Goal: Transaction & Acquisition: Purchase product/service

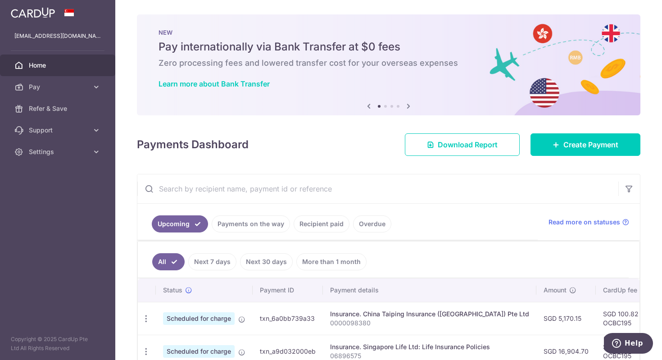
click at [540, 253] on div "× Pause Schedule Pause all future payments in this series Pause just this one p…" at bounding box center [388, 180] width 547 height 360
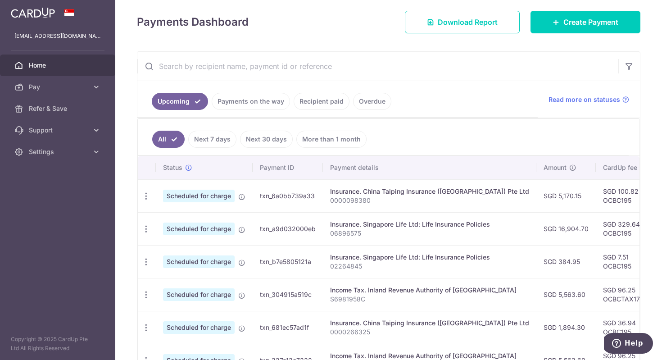
scroll to position [162, 0]
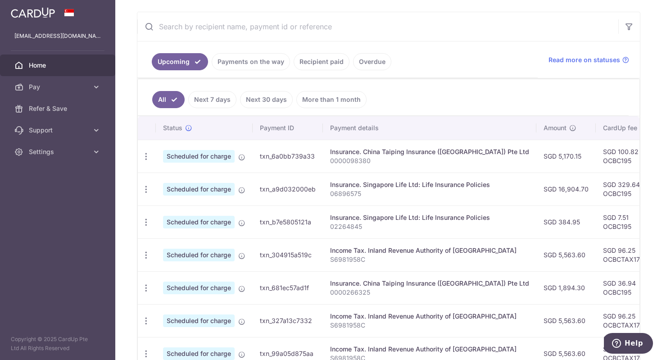
click at [273, 100] on link "Next 30 days" at bounding box center [266, 99] width 53 height 17
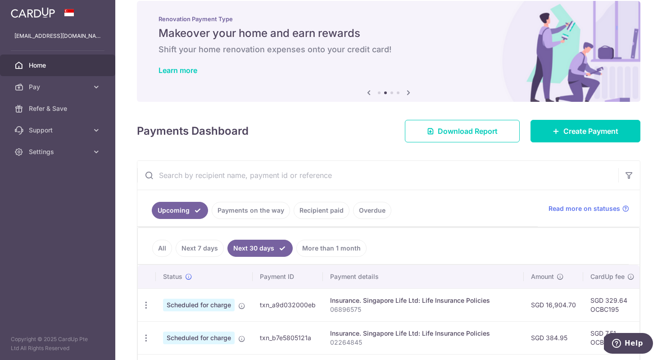
scroll to position [85, 0]
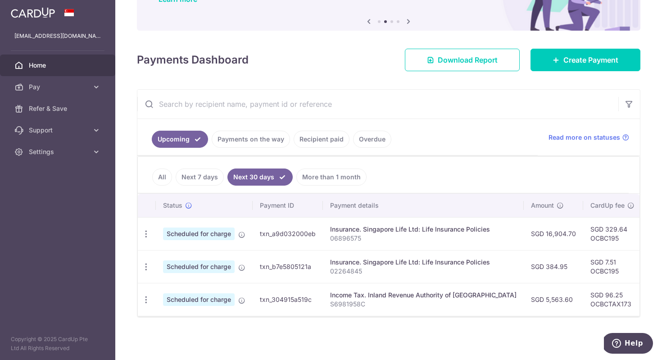
click at [208, 180] on link "Next 7 days" at bounding box center [200, 177] width 48 height 17
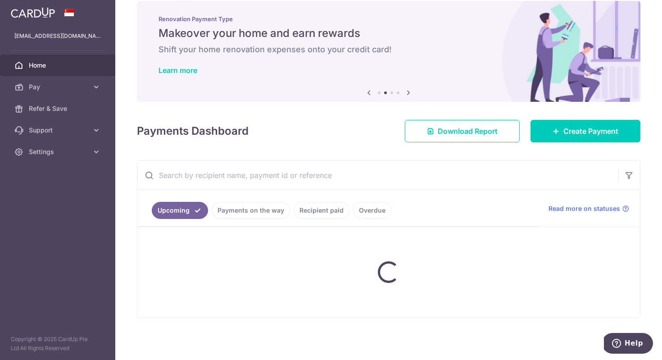
scroll to position [19, 0]
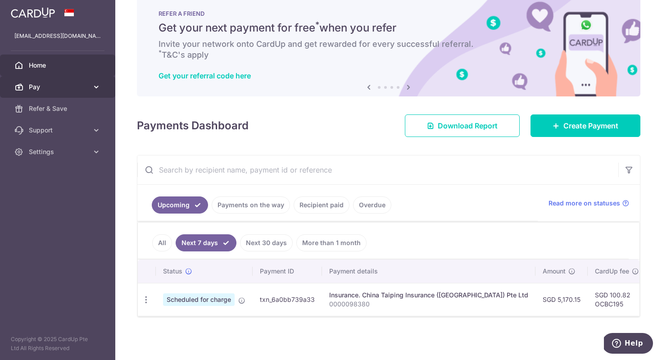
click at [73, 88] on span "Pay" at bounding box center [58, 86] width 59 height 9
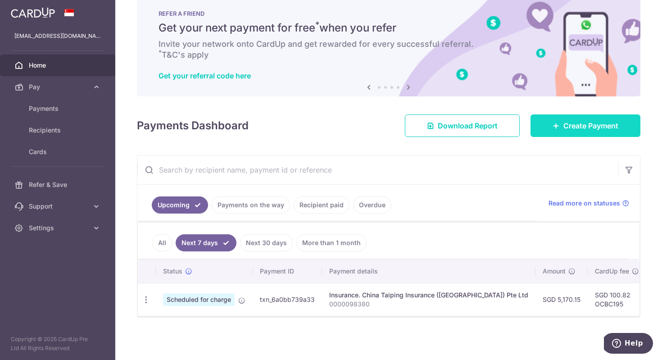
click at [540, 131] on link "Create Payment" at bounding box center [586, 125] width 110 height 23
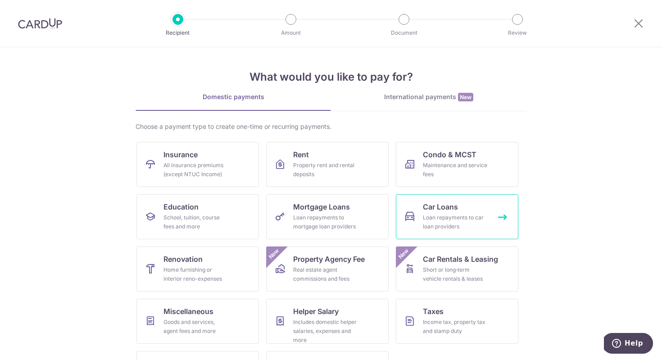
click at [469, 231] on div "Loan repayments to car loan providers" at bounding box center [455, 222] width 65 height 18
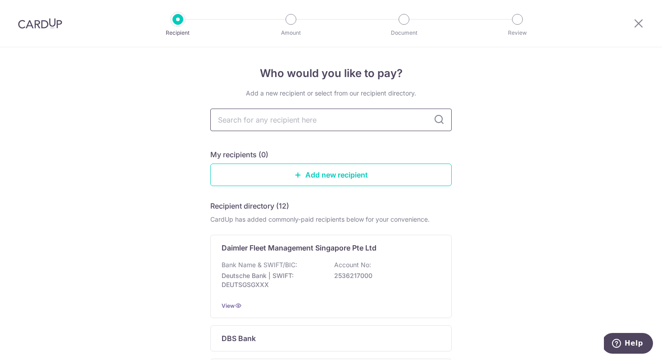
click at [286, 119] on input "text" at bounding box center [330, 120] width 241 height 23
type input "t"
type input "toyota"
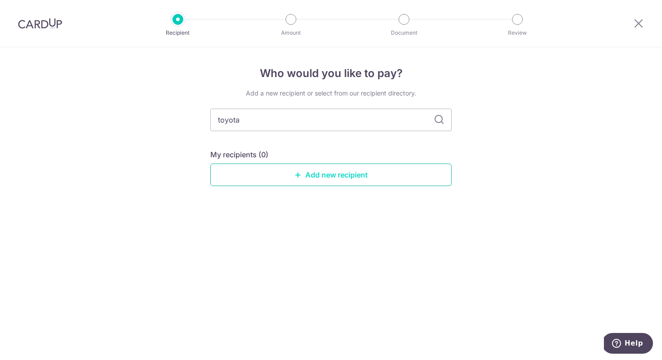
click at [337, 178] on link "Add new recipient" at bounding box center [330, 175] width 241 height 23
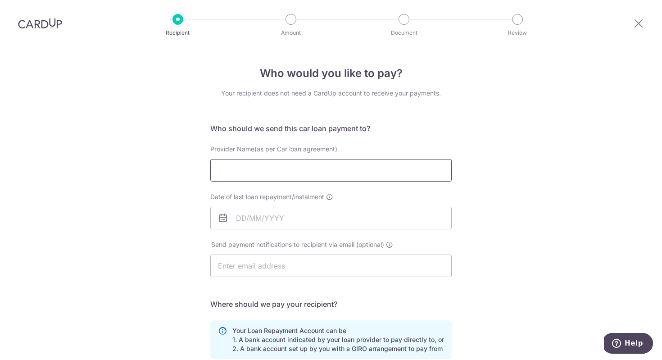
click at [283, 177] on input "Provider Name(as per Car loan agreement)" at bounding box center [330, 170] width 241 height 23
type input "toyota financial services singapore pte ltd"
click at [241, 219] on input "Date of last loan repayment/instalment" at bounding box center [330, 218] width 241 height 23
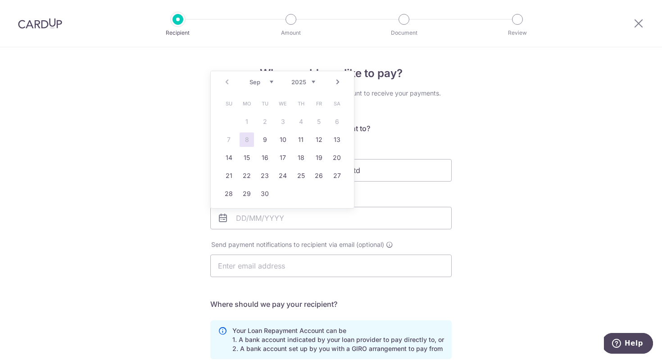
click at [340, 82] on link "Next" at bounding box center [338, 82] width 11 height 11
click at [312, 81] on select "2025 2026 2027 2028 2029 2030 2031 2032 2033 2034 2035" at bounding box center [304, 81] width 24 height 7
click at [228, 81] on link "Prev" at bounding box center [227, 82] width 11 height 11
click at [284, 138] on link "5" at bounding box center [283, 139] width 14 height 14
type input "[DATE]"
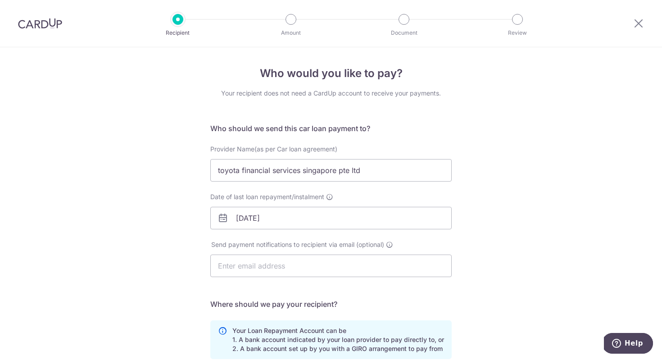
click at [569, 264] on div "Who would you like to pay? Your recipient does not need a CardUp account to rec…" at bounding box center [331, 294] width 662 height 495
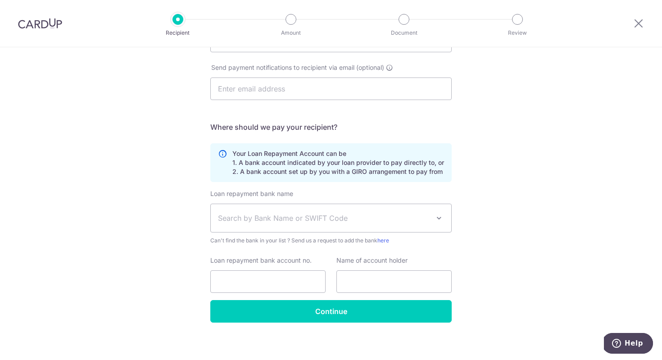
scroll to position [182, 0]
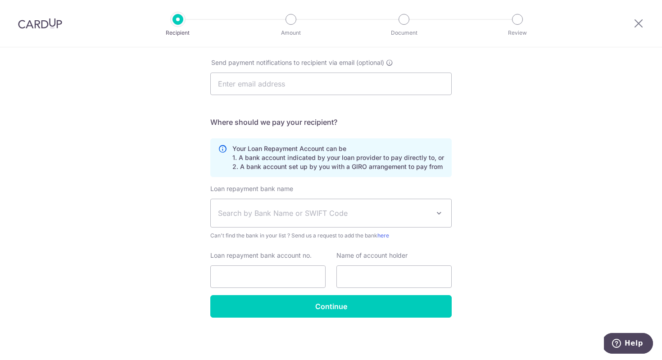
click at [306, 211] on span "Search by Bank Name or SWIFT Code" at bounding box center [324, 213] width 212 height 11
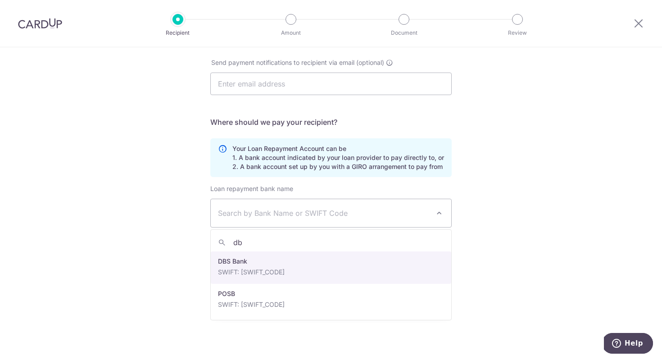
type input "dbs"
select select "6"
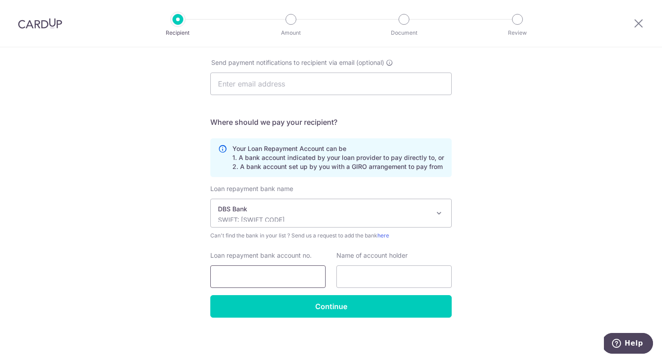
click at [275, 279] on input "Loan repayment bank account no." at bounding box center [267, 276] width 115 height 23
type input "014298274"
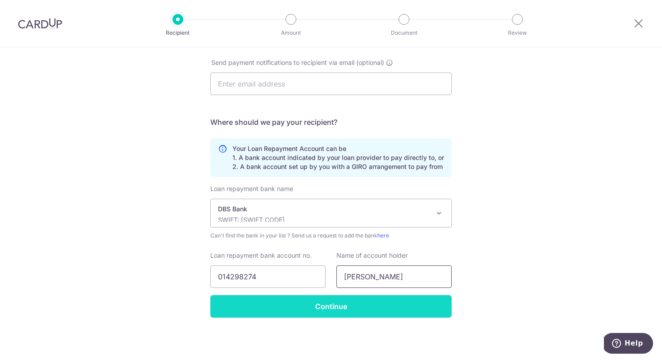
type input "sam wai keong"
click at [305, 306] on input "Continue" at bounding box center [330, 306] width 241 height 23
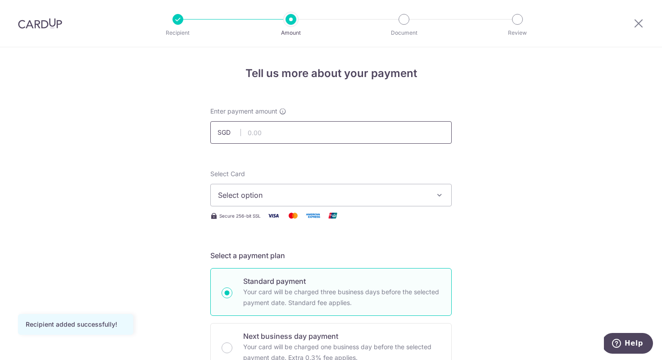
click at [249, 135] on input "text" at bounding box center [330, 132] width 241 height 23
click button "Add Card" at bounding box center [0, 0] width 0 height 0
click at [323, 139] on input "1519" at bounding box center [330, 132] width 241 height 23
click at [314, 200] on span "Select option" at bounding box center [323, 195] width 210 height 11
type input "1,519.00"
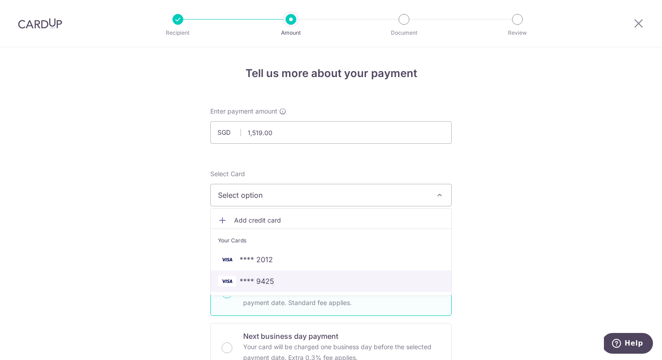
click at [305, 283] on span "**** 9425" at bounding box center [331, 281] width 226 height 11
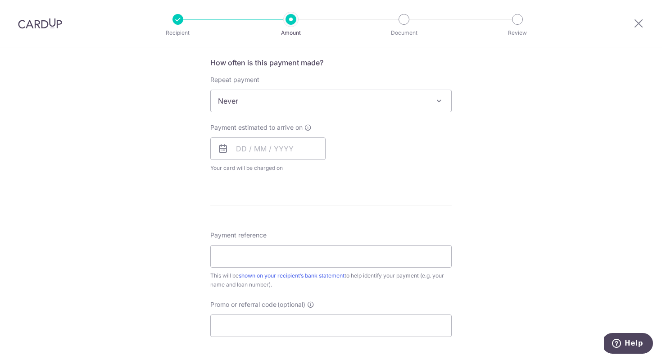
scroll to position [342, 0]
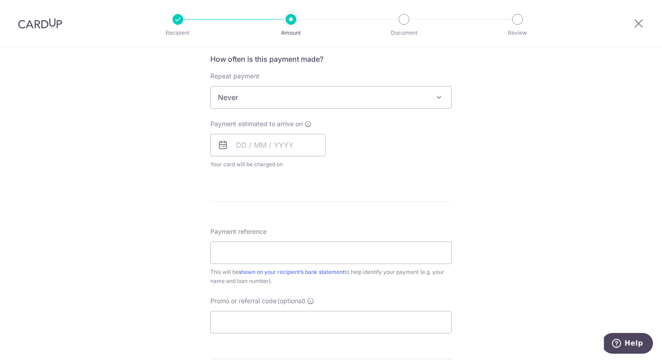
click at [441, 103] on span "Never" at bounding box center [331, 98] width 241 height 22
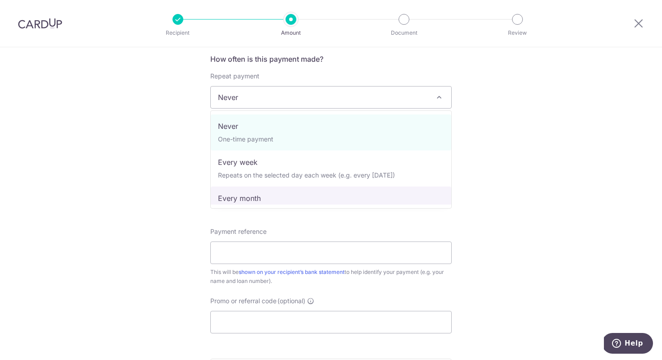
select select "3"
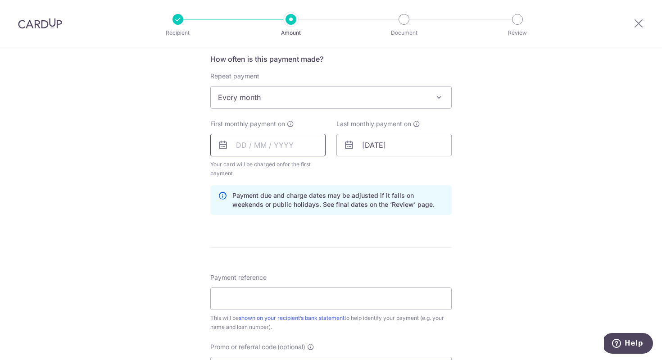
click at [239, 146] on input "text" at bounding box center [267, 145] width 115 height 23
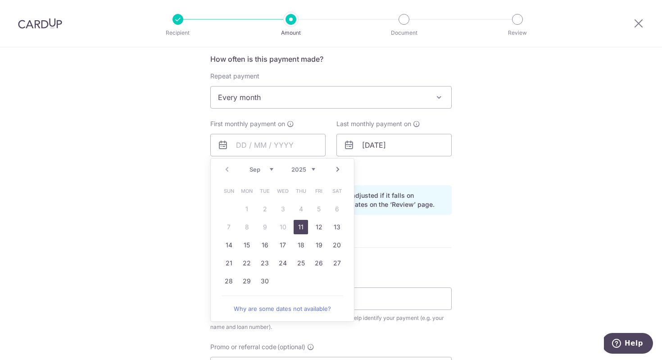
click at [338, 169] on link "Next" at bounding box center [338, 169] width 11 height 11
click at [230, 229] on link "5" at bounding box center [229, 227] width 14 height 14
type input "[DATE]"
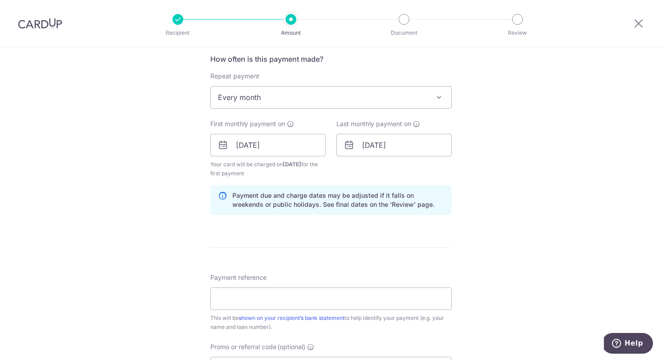
click at [464, 228] on div "Tell us more about your payment Enter payment amount SGD 1,519.00 1519.00 Recip…" at bounding box center [331, 135] width 662 height 861
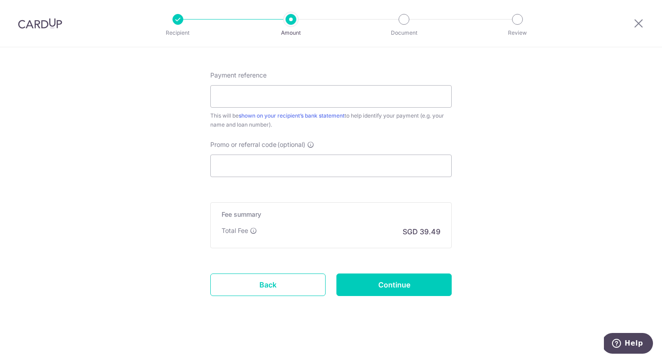
scroll to position [548, 0]
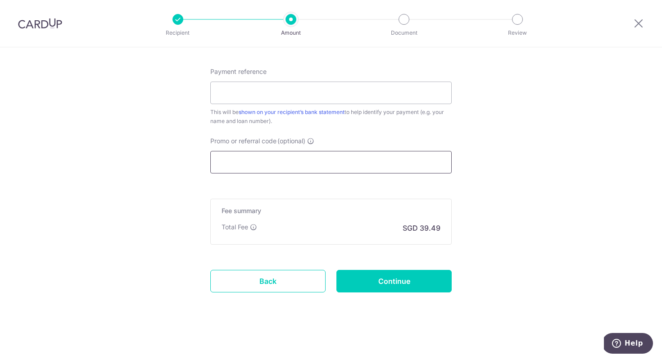
click at [298, 161] on input "Promo or referral code (optional)" at bounding box center [330, 162] width 241 height 23
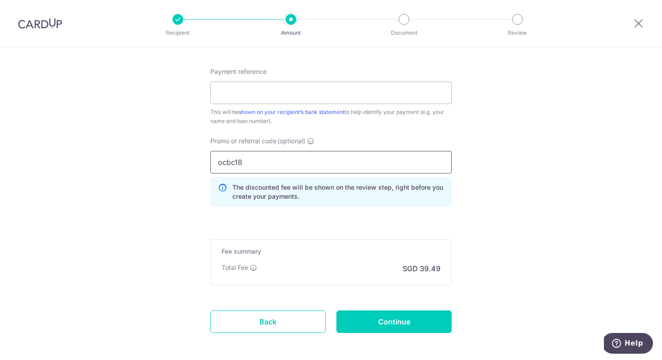
type input "ocbc18"
click at [432, 313] on input "Continue" at bounding box center [394, 321] width 115 height 23
type input "Create Schedule"
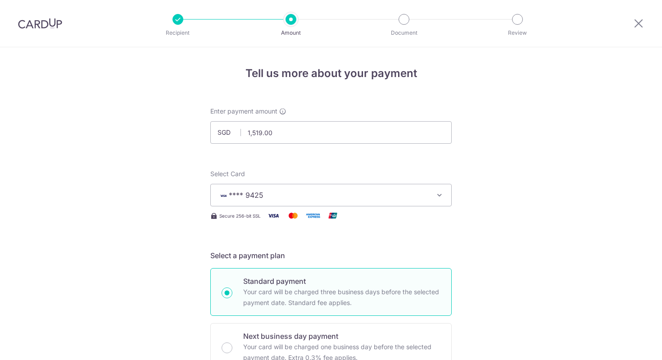
scroll to position [556, 0]
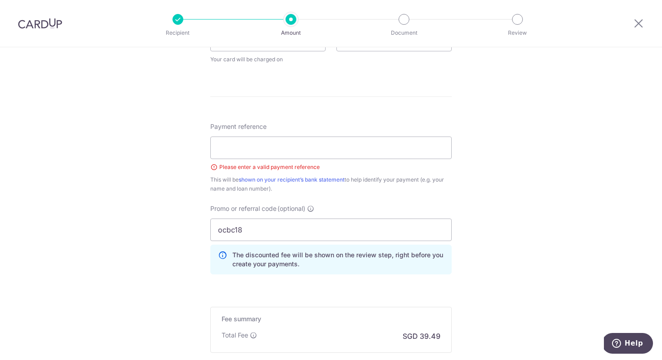
scroll to position [411, 0]
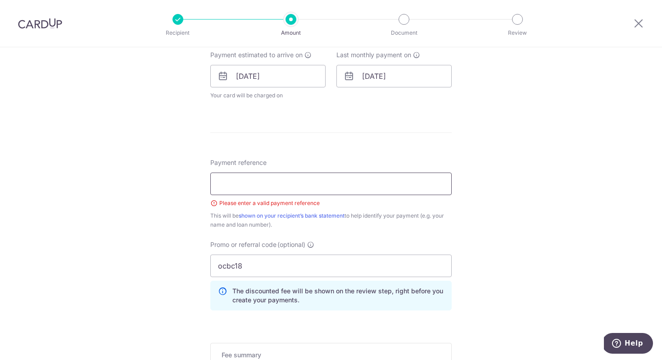
click at [309, 181] on input "Payment reference" at bounding box center [330, 184] width 241 height 23
click at [519, 226] on div "Tell us more about your payment Enter payment amount SGD 1,519.00 1519.00 Selec…" at bounding box center [331, 70] width 662 height 868
click at [325, 262] on input "ocbc18" at bounding box center [330, 266] width 241 height 23
click at [562, 296] on div "Tell us more about your payment Enter payment amount SGD 1,519.00 1519.00 Selec…" at bounding box center [331, 70] width 662 height 868
click at [343, 183] on input "kong ong lim" at bounding box center [330, 184] width 241 height 23
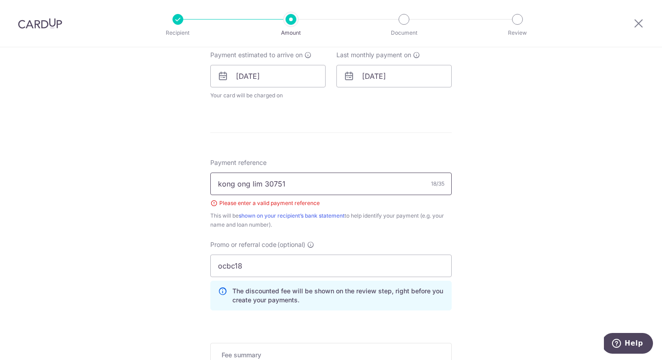
type input "kong ong lim 30751"
click at [547, 248] on div "Tell us more about your payment Enter payment amount SGD 1,519.00 1519.00 Selec…" at bounding box center [331, 70] width 662 height 868
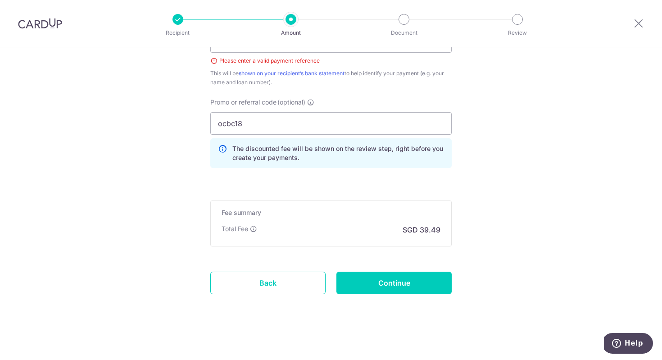
scroll to position [556, 0]
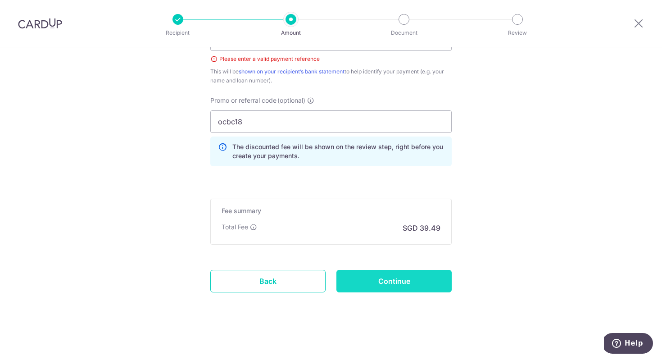
click at [387, 281] on input "Continue" at bounding box center [394, 281] width 115 height 23
type input "Create Schedule"
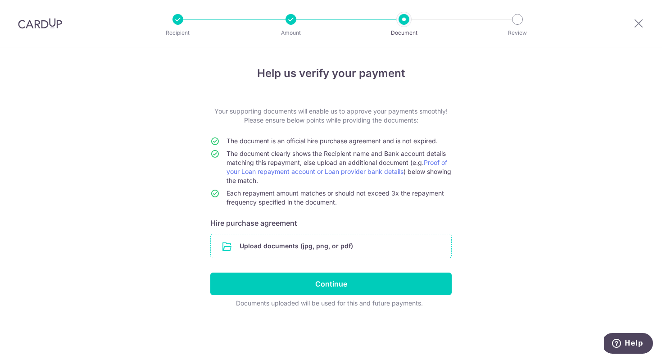
click at [319, 249] on input "file" at bounding box center [331, 245] width 241 height 23
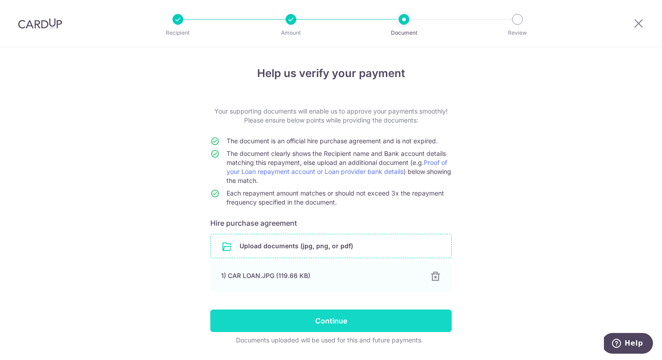
click at [359, 317] on input "Continue" at bounding box center [330, 321] width 241 height 23
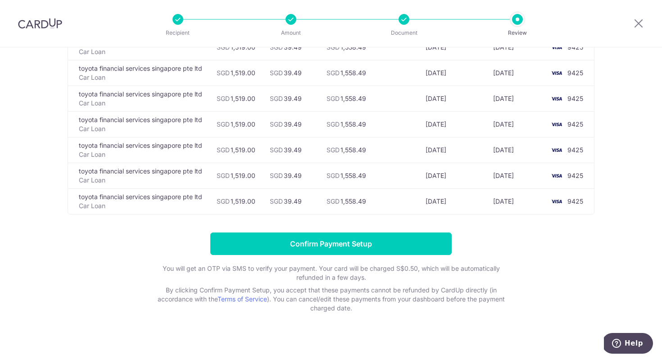
scroll to position [1173, 0]
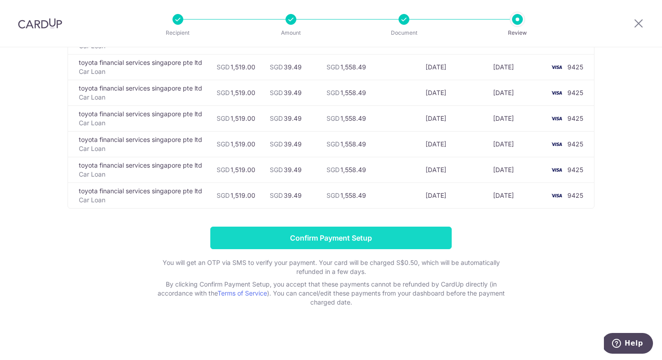
click at [416, 245] on input "Confirm Payment Setup" at bounding box center [330, 238] width 241 height 23
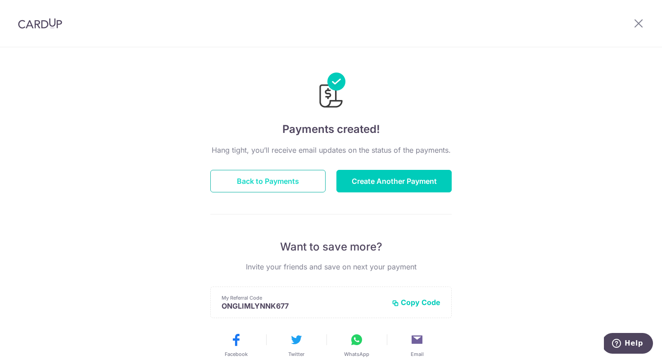
click at [267, 190] on button "Back to Payments" at bounding box center [267, 181] width 115 height 23
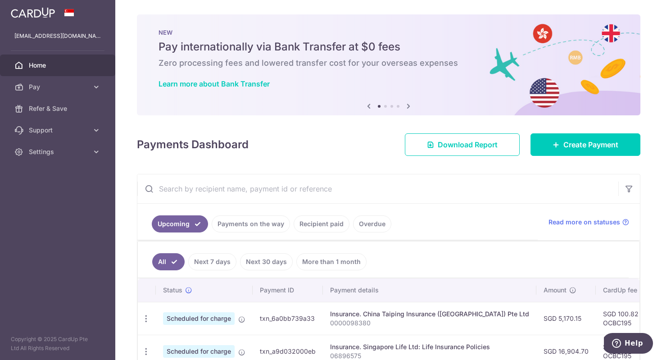
click at [40, 251] on aside "[EMAIL_ADDRESS][DOMAIN_NAME] Home Pay Payments Recipients Cards Refer & Save Su…" at bounding box center [57, 180] width 115 height 360
